Goal: Check status: Check status

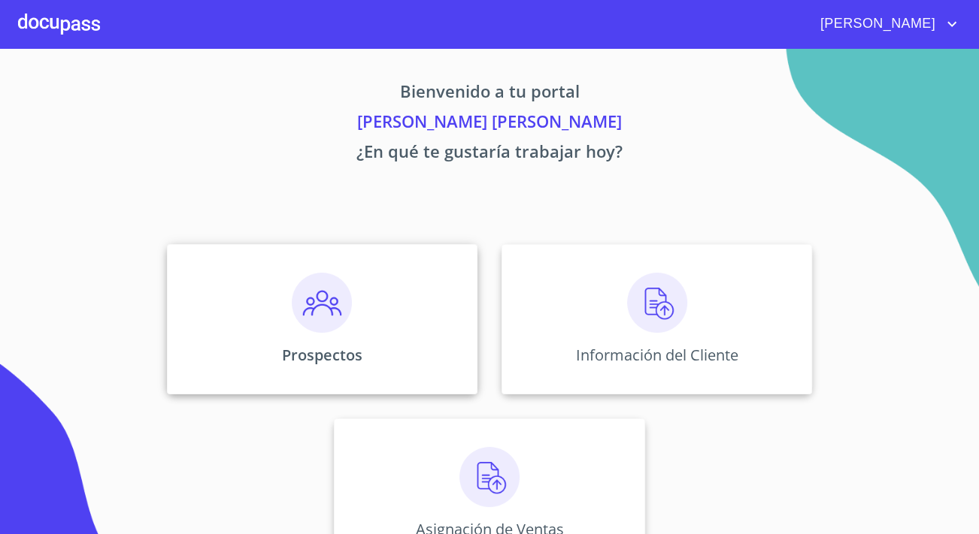
click at [318, 334] on div "Prospectos" at bounding box center [322, 319] width 310 height 150
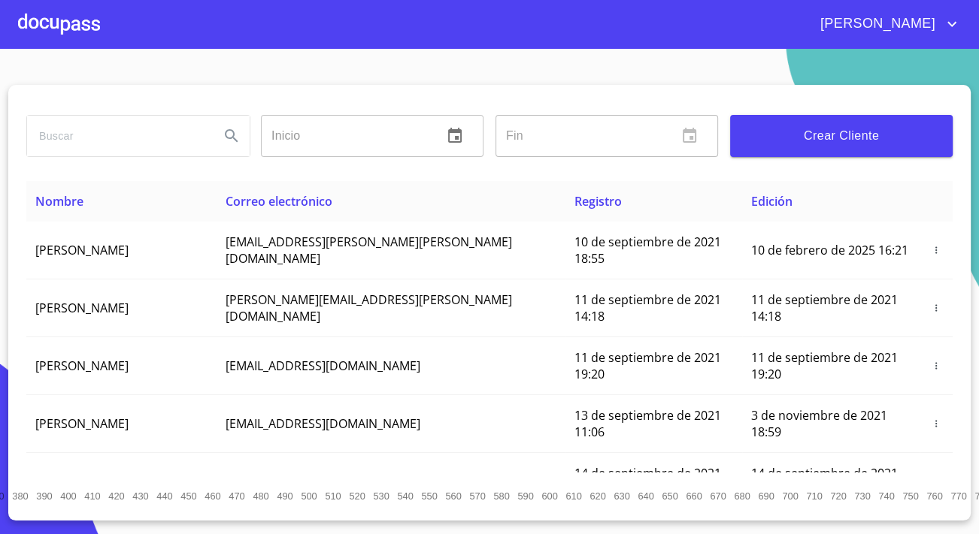
click at [115, 147] on input "search" at bounding box center [117, 136] width 180 height 41
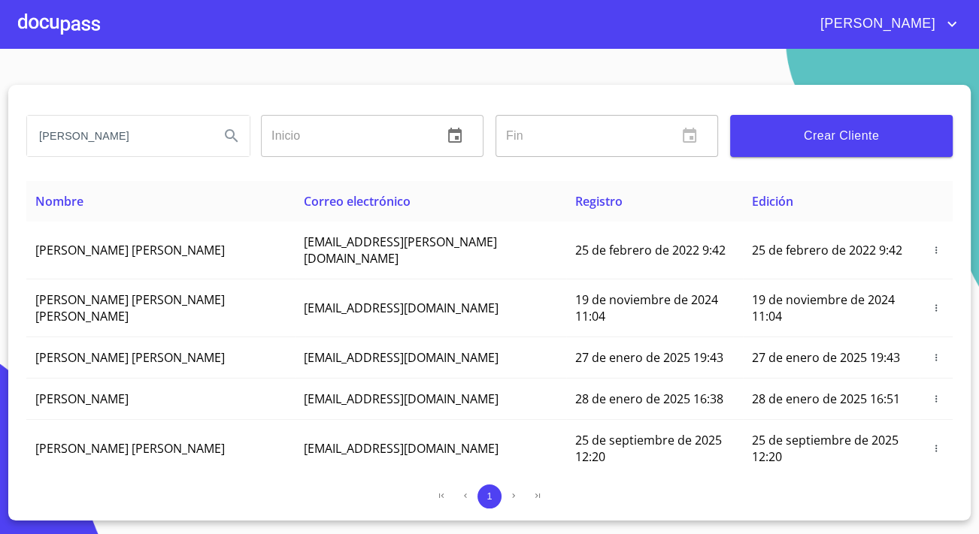
type input "[PERSON_NAME]"
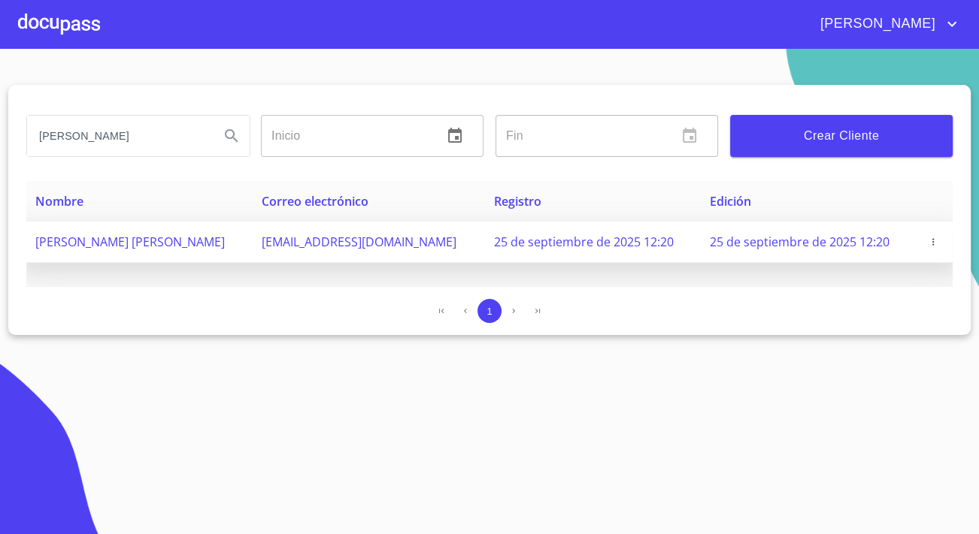
drag, startPoint x: 249, startPoint y: 241, endPoint x: 495, endPoint y: 244, distance: 246.6
click at [485, 244] on td "[EMAIL_ADDRESS][DOMAIN_NAME]" at bounding box center [369, 242] width 232 height 41
copy span "[EMAIL_ADDRESS][DOMAIN_NAME]"
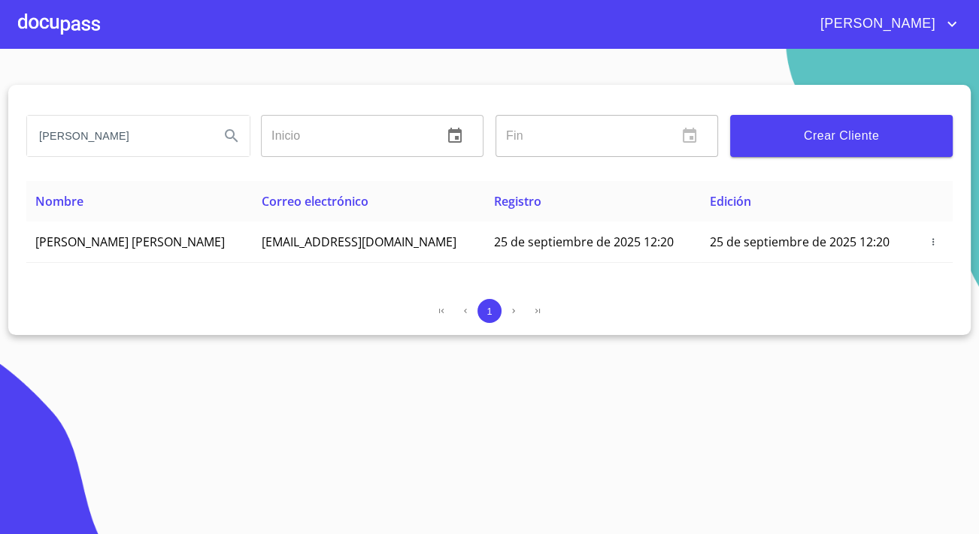
click at [52, 24] on div at bounding box center [59, 24] width 82 height 48
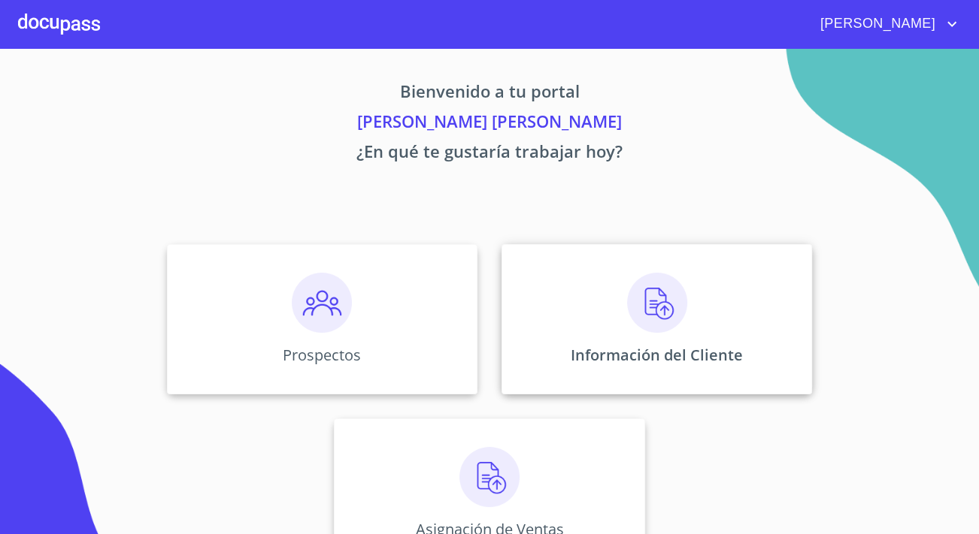
click at [640, 278] on img at bounding box center [657, 303] width 60 height 60
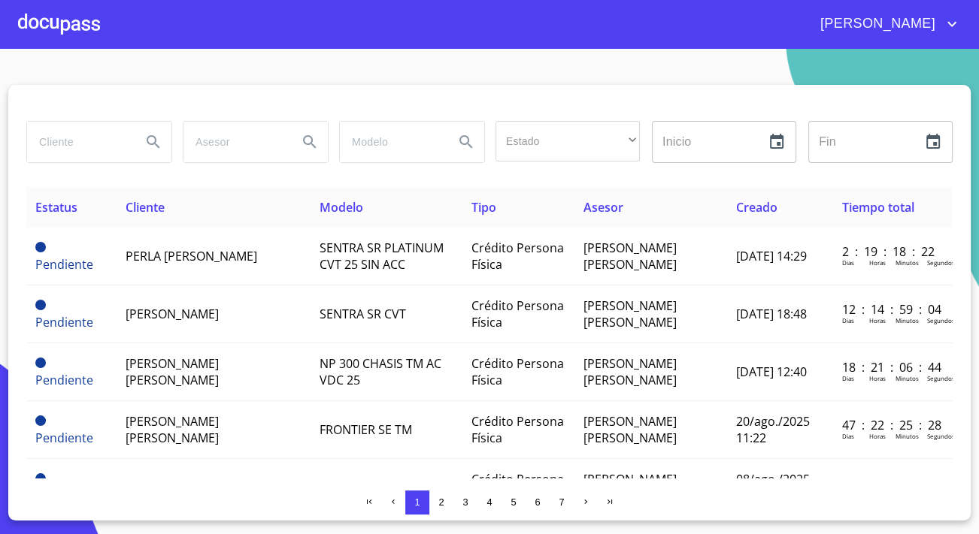
click at [96, 145] on input "search" at bounding box center [78, 142] width 102 height 41
type input "[PERSON_NAME]"
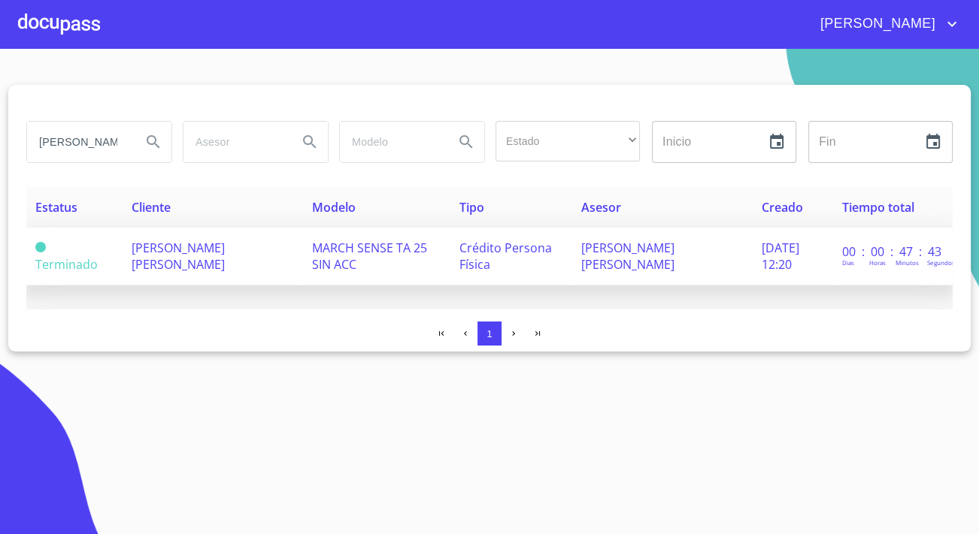
click at [270, 258] on td "[PERSON_NAME] [PERSON_NAME]" at bounding box center [213, 257] width 180 height 58
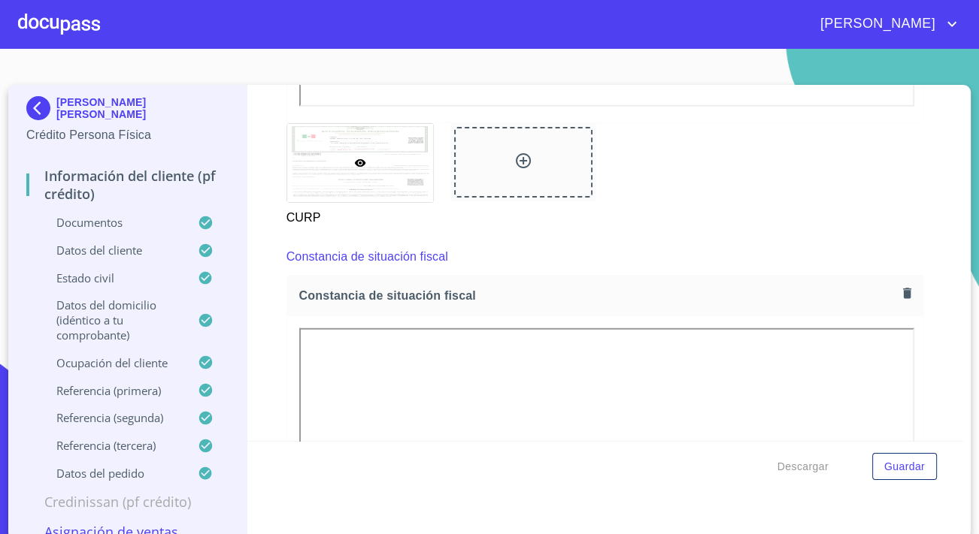
scroll to position [3963, 0]
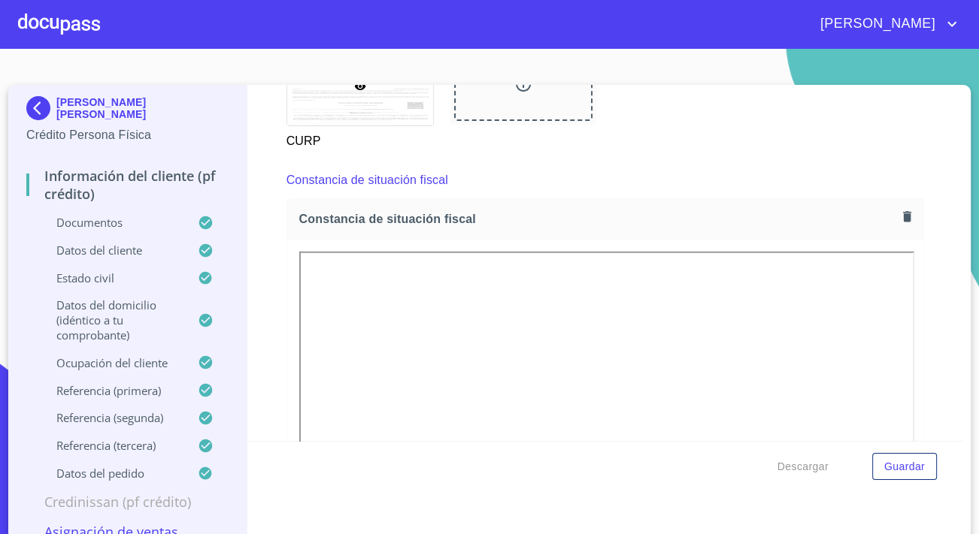
click at [44, 98] on img at bounding box center [41, 108] width 30 height 24
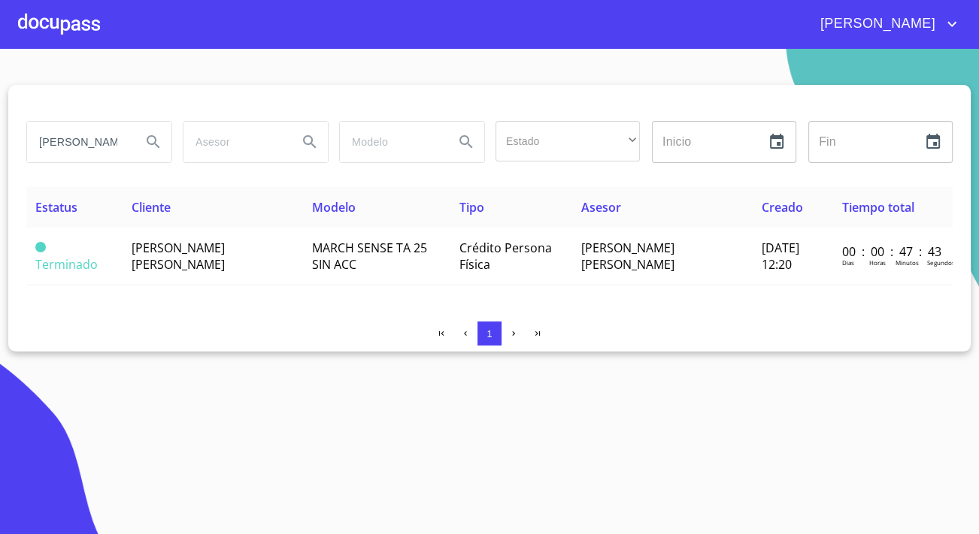
drag, startPoint x: 113, startPoint y: 147, endPoint x: -3, endPoint y: 165, distance: 117.2
click at [0, 165] on html "[PERSON_NAME] [PERSON_NAME] Estado ​ ​ Inicio ​ Fin ​ Estatus Cliente Modelo Ti…" at bounding box center [489, 267] width 979 height 534
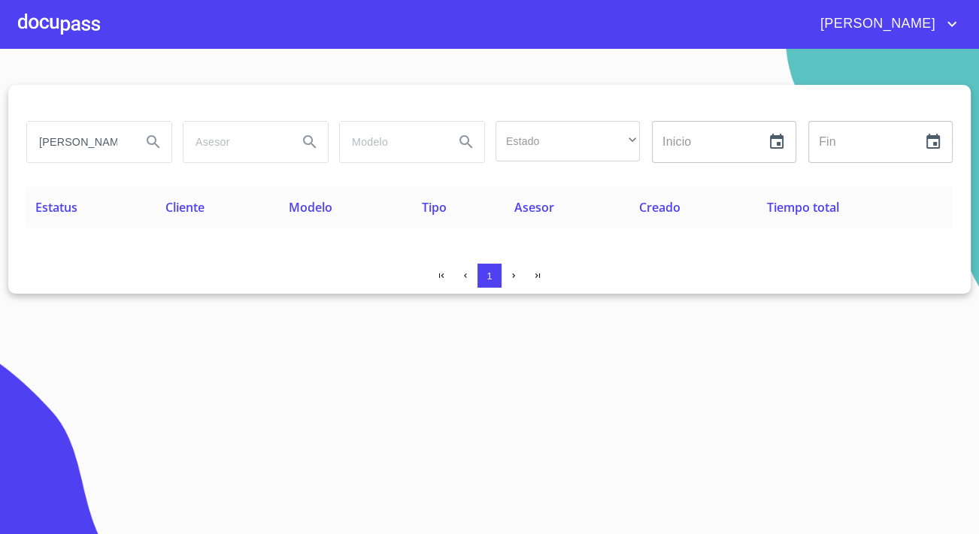
type input "[PERSON_NAME]"
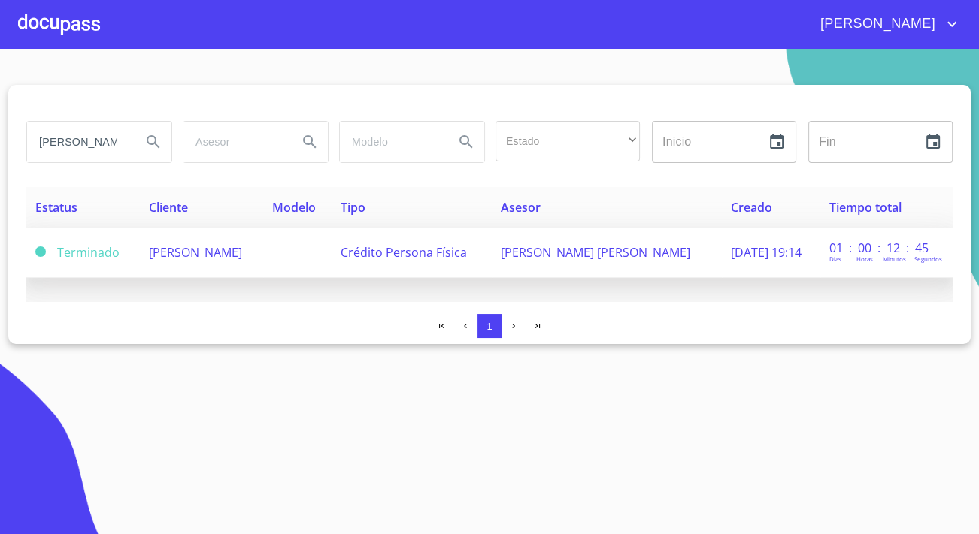
click at [230, 265] on td "[PERSON_NAME]" at bounding box center [201, 253] width 123 height 50
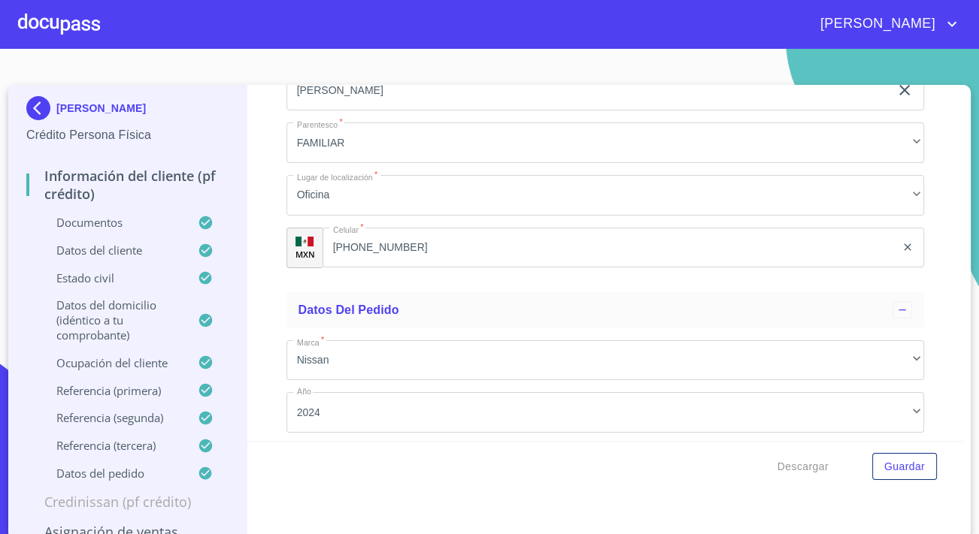
scroll to position [8479, 0]
